Goal: Information Seeking & Learning: Learn about a topic

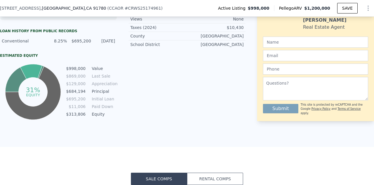
scroll to position [641, 0]
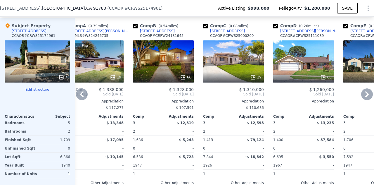
click at [365, 96] on icon at bounding box center [367, 94] width 4 height 6
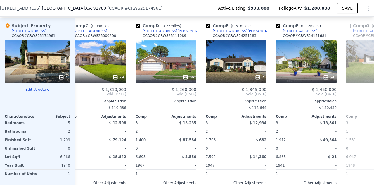
scroll to position [0, 159]
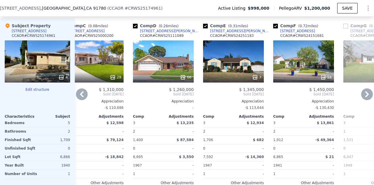
click at [362, 96] on icon at bounding box center [367, 94] width 12 height 12
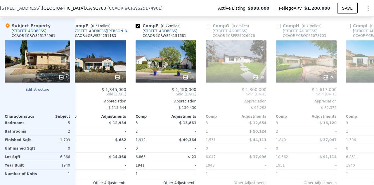
scroll to position [0, 300]
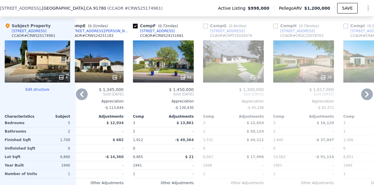
click at [362, 96] on icon at bounding box center [367, 94] width 12 height 12
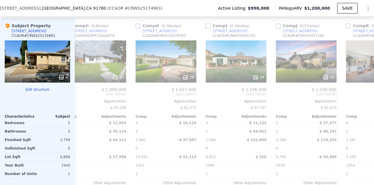
scroll to position [0, 440]
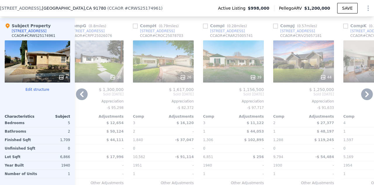
click at [363, 96] on icon at bounding box center [367, 94] width 12 height 12
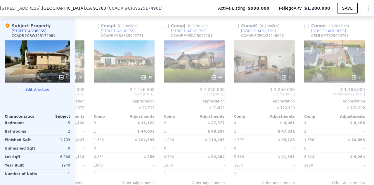
scroll to position [0, 561]
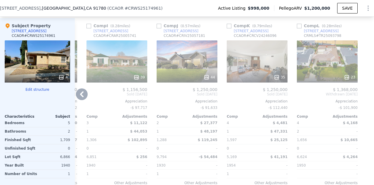
click at [365, 96] on div at bounding box center [369, 112] width 9 height 188
click at [85, 100] on icon at bounding box center [82, 94] width 12 height 12
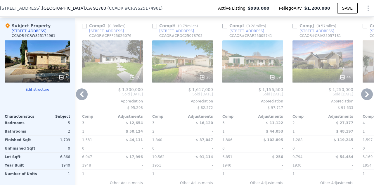
click at [85, 100] on icon at bounding box center [82, 94] width 12 height 12
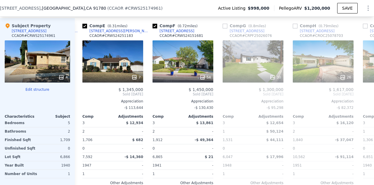
click at [85, 100] on icon at bounding box center [82, 94] width 12 height 12
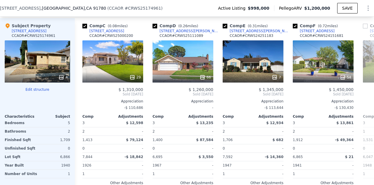
click at [85, 100] on icon at bounding box center [82, 94] width 12 height 12
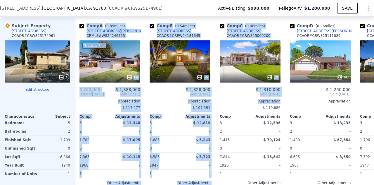
scroll to position [0, 0]
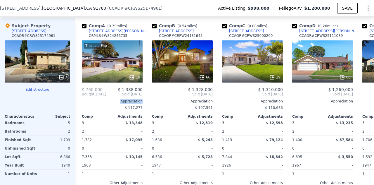
click at [85, 100] on div "$ 760,000 $ 1,388,000 Bought [DATE] Sold [DATE] Appreciation -$ 117,277 Comp Ad…" at bounding box center [112, 144] width 61 height 114
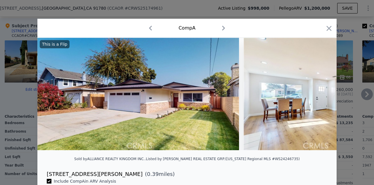
drag, startPoint x: 329, startPoint y: 30, endPoint x: 319, endPoint y: 37, distance: 12.9
click at [329, 30] on icon "button" at bounding box center [329, 28] width 8 height 8
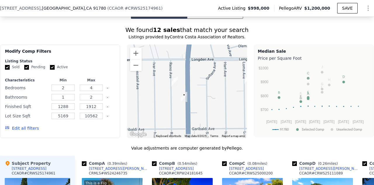
scroll to position [497, 0]
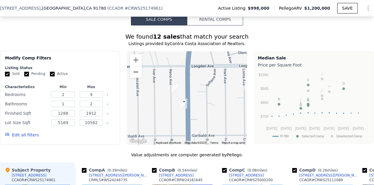
click at [136, 77] on button "Zoom out" at bounding box center [136, 72] width 12 height 12
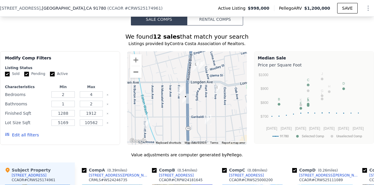
click at [136, 77] on button "Zoom out" at bounding box center [136, 72] width 12 height 12
